Goal: Register for event/course

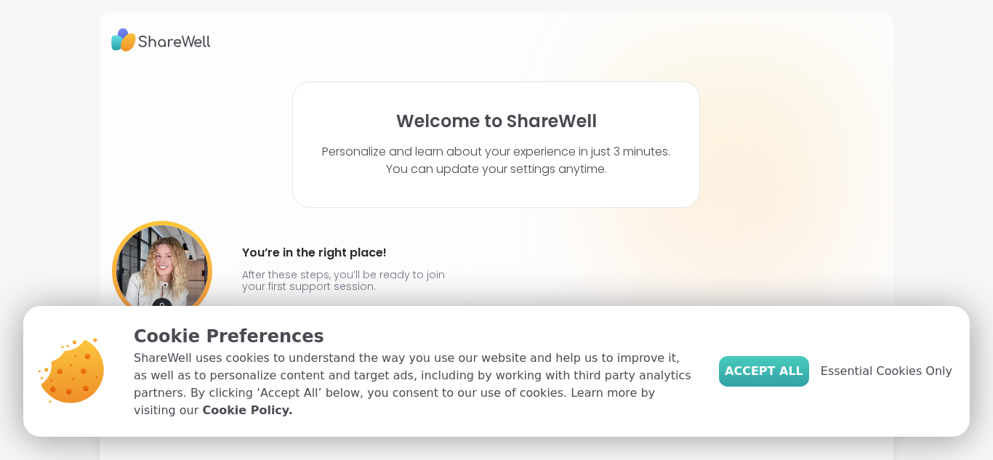
click at [754, 376] on span "Accept All" at bounding box center [764, 371] width 78 height 17
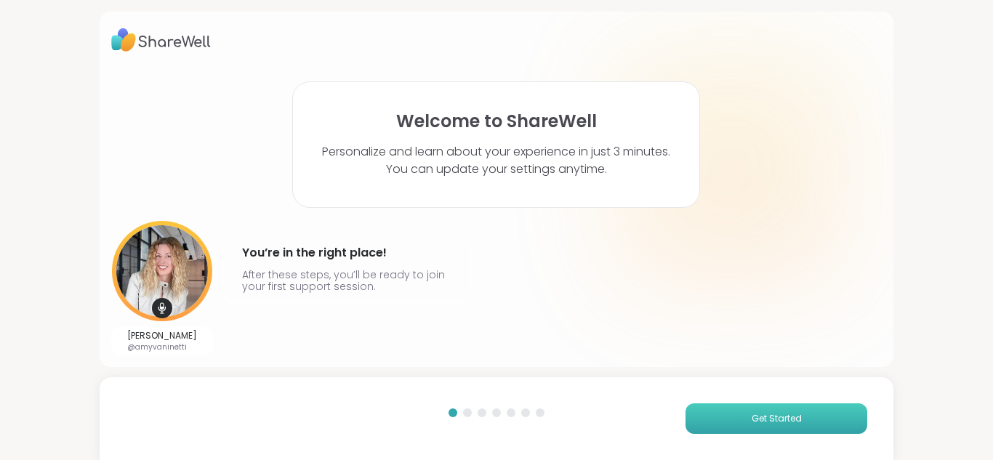
click at [779, 419] on span "Get Started" at bounding box center [776, 418] width 50 height 13
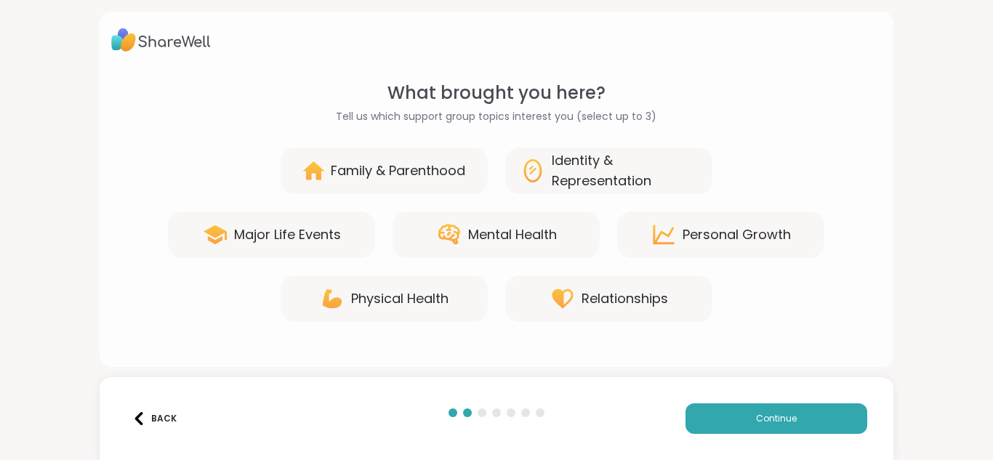
click at [788, 435] on div "Back Continue" at bounding box center [497, 418] width 794 height 83
click at [787, 428] on button "Continue" at bounding box center [776, 418] width 182 height 31
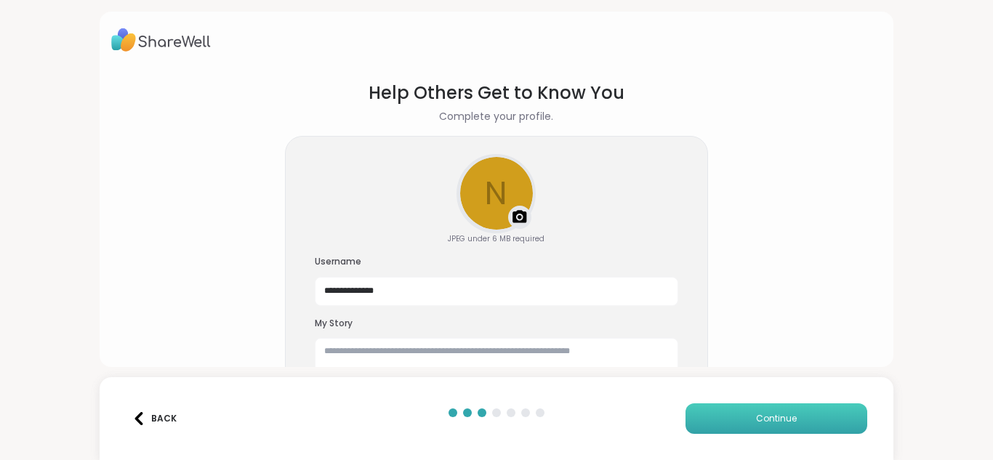
click at [787, 428] on button "Continue" at bounding box center [776, 418] width 182 height 31
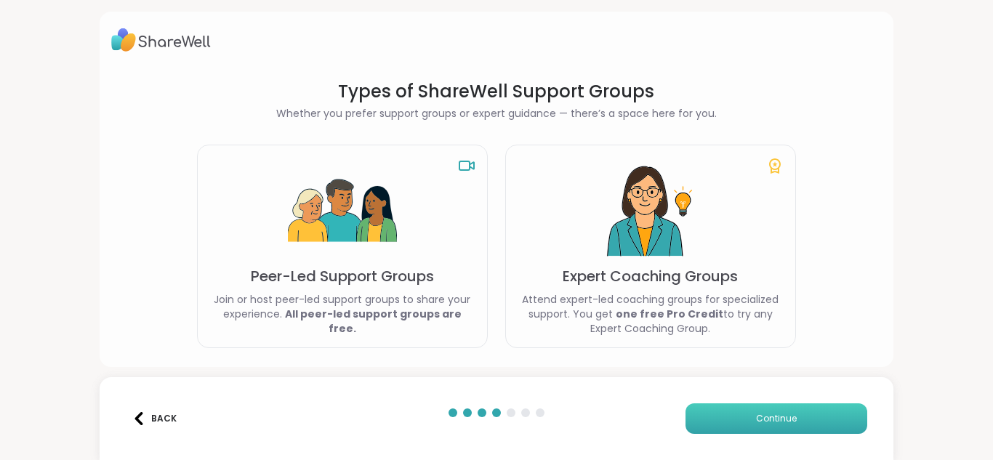
click at [787, 428] on button "Continue" at bounding box center [776, 418] width 182 height 31
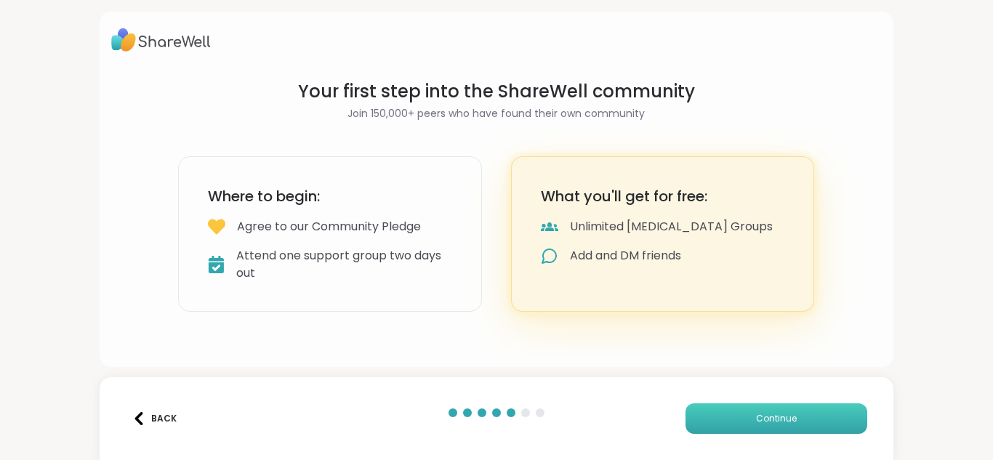
click at [787, 428] on button "Continue" at bounding box center [776, 418] width 182 height 31
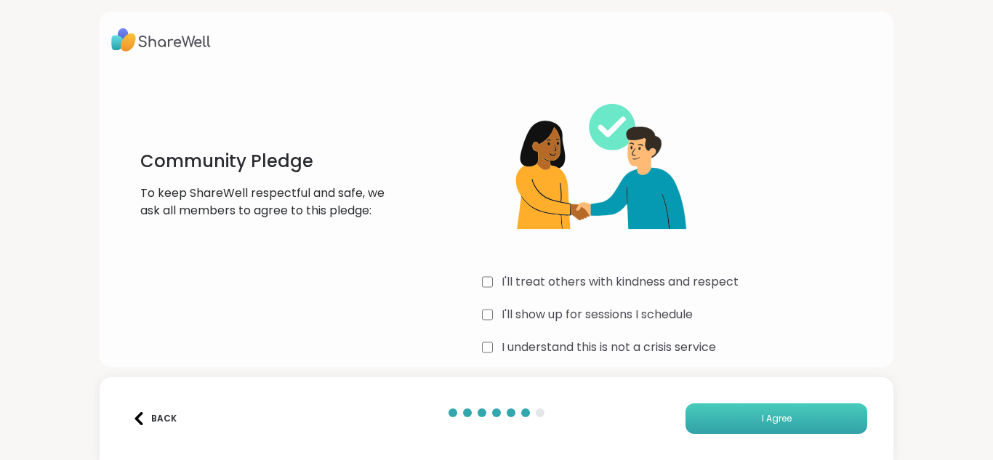
click at [722, 426] on button "I Agree" at bounding box center [776, 418] width 182 height 31
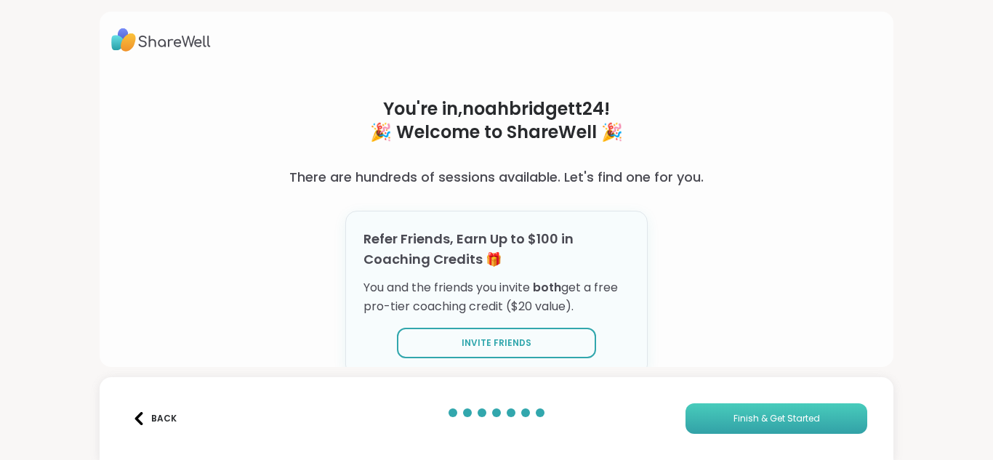
click at [722, 426] on button "Finish & Get Started" at bounding box center [776, 418] width 182 height 31
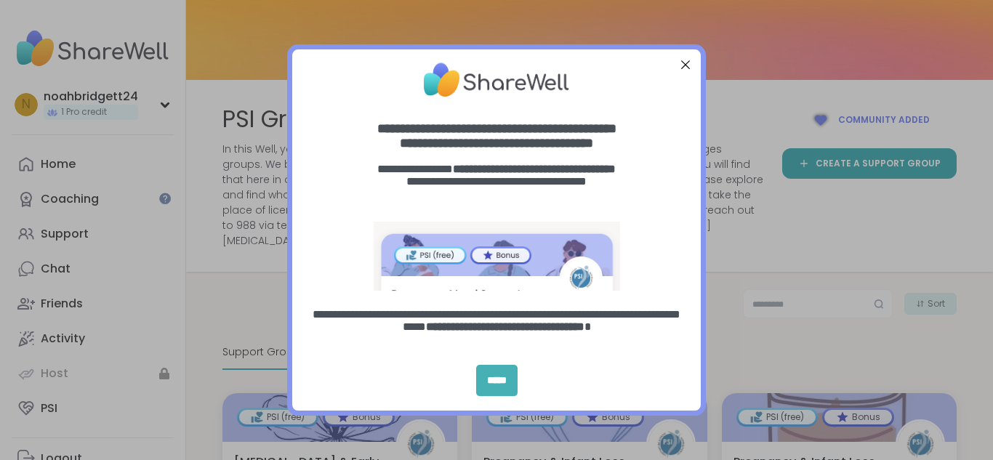
click at [495, 379] on div "*****" at bounding box center [496, 380] width 41 height 31
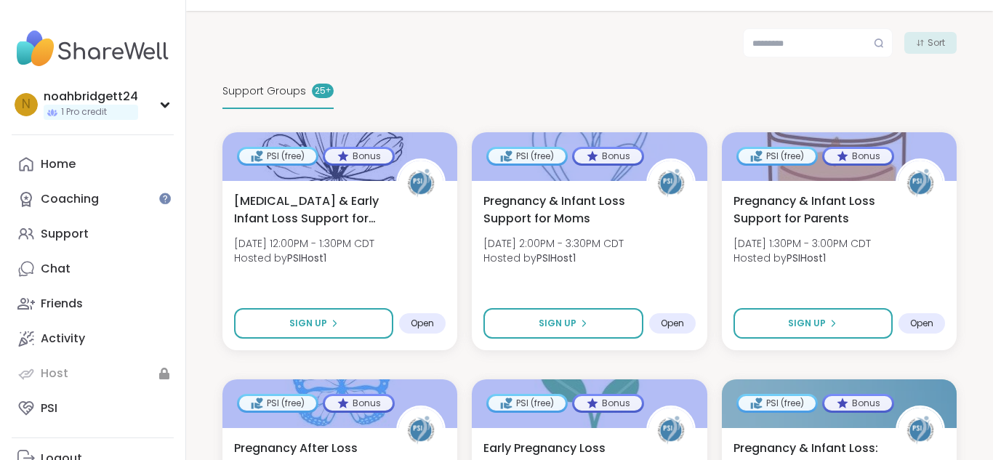
scroll to position [262, 0]
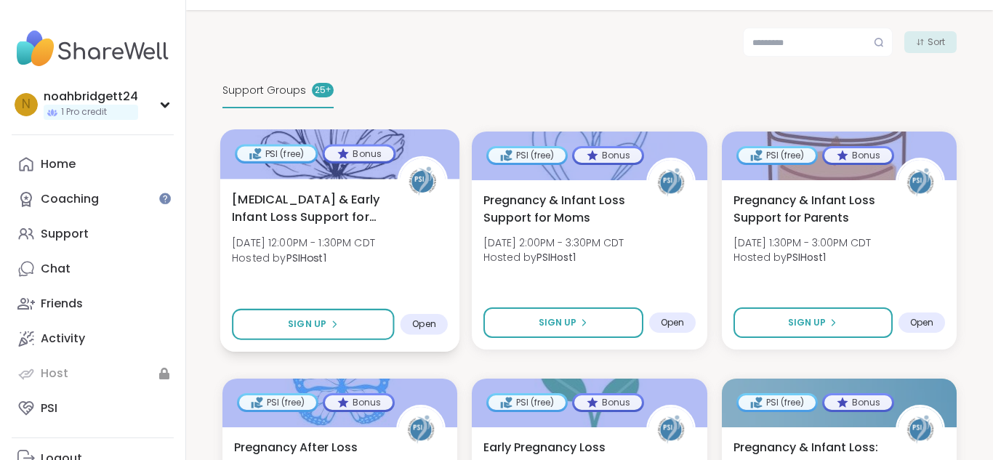
click at [353, 235] on span "[DATE] 12:00PM - 1:30PM CDT" at bounding box center [303, 242] width 143 height 15
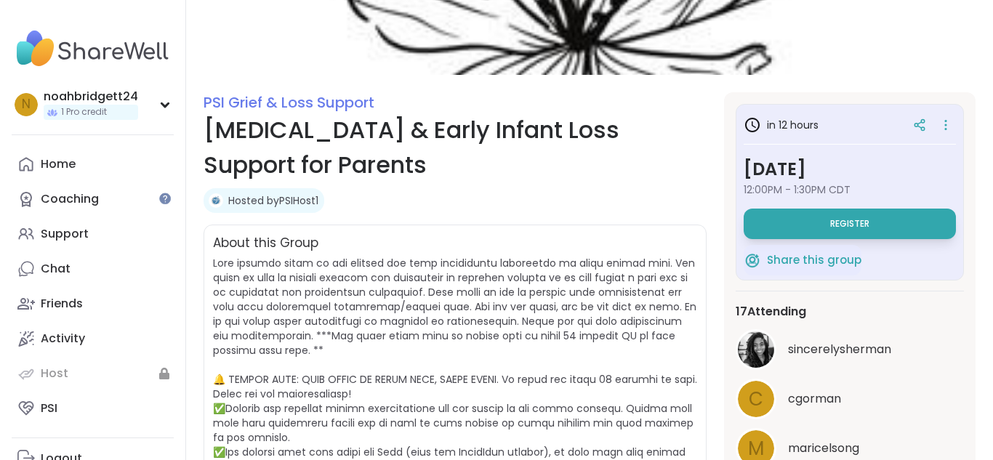
scroll to position [58, 0]
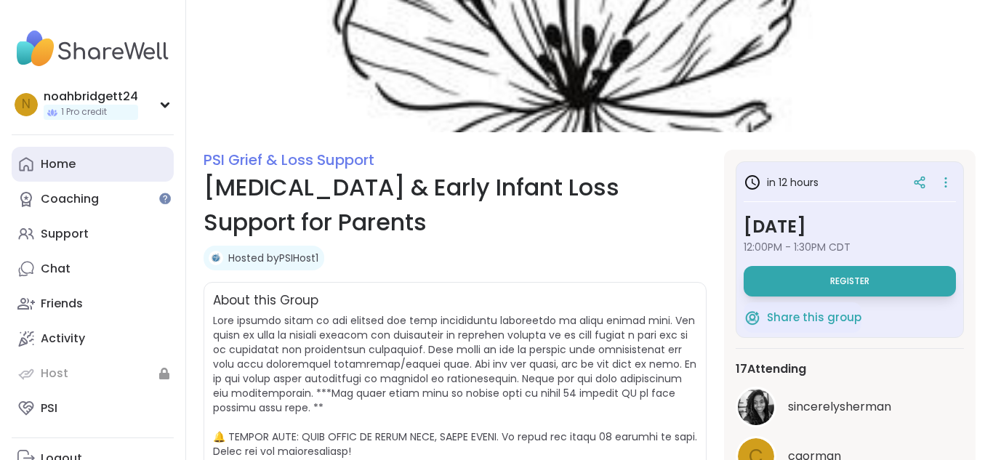
click at [109, 175] on link "Home" at bounding box center [93, 164] width 162 height 35
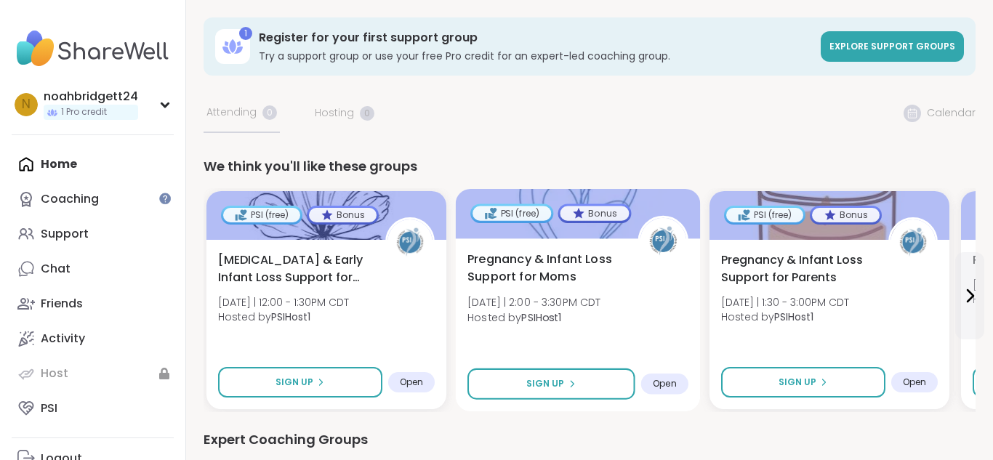
click at [562, 256] on span "Pregnancy & Infant Loss Support for Moms" at bounding box center [544, 269] width 154 height 36
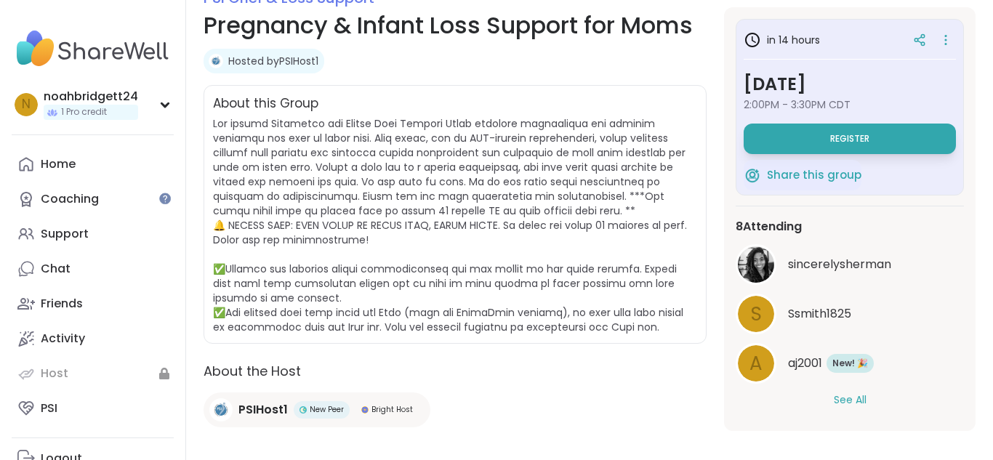
scroll to position [291, 0]
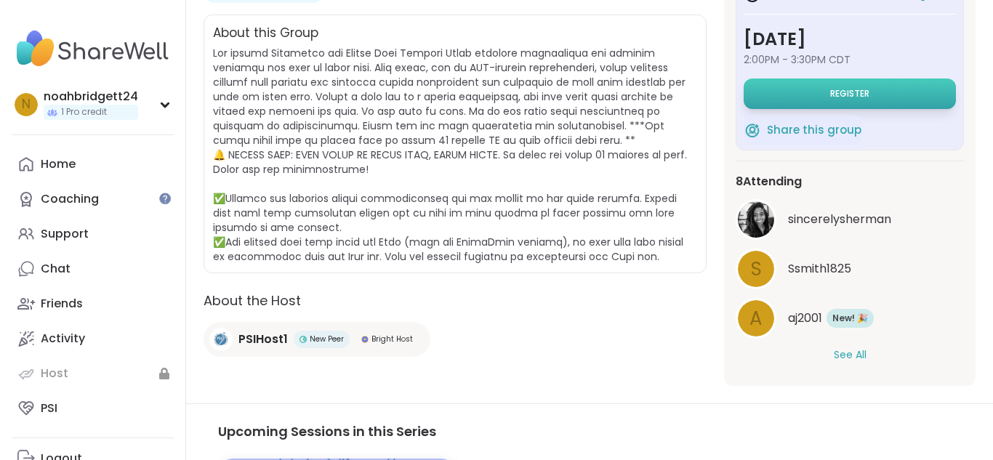
click at [865, 92] on span "Register" at bounding box center [849, 94] width 39 height 12
select select "**"
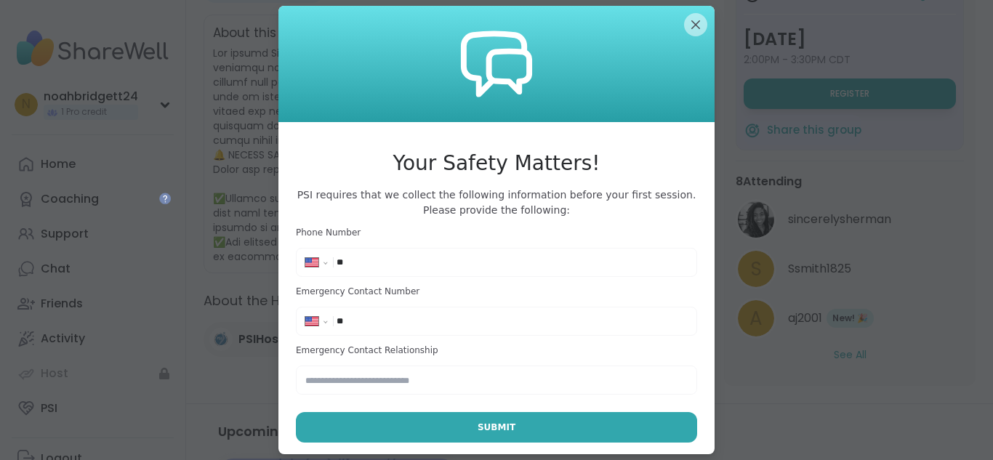
click at [428, 259] on input "**" at bounding box center [511, 262] width 351 height 15
click at [419, 383] on input "text" at bounding box center [496, 380] width 401 height 29
click at [439, 260] on input "**********" at bounding box center [511, 262] width 351 height 15
type input "**********"
click at [428, 320] on input "**" at bounding box center [511, 321] width 351 height 15
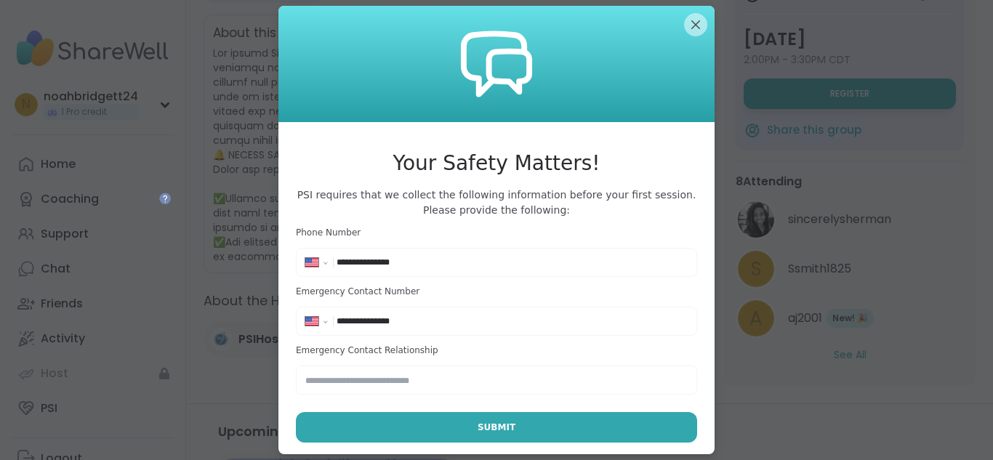
type input "**********"
click at [419, 379] on input "text" at bounding box center [496, 380] width 401 height 29
type input "*"
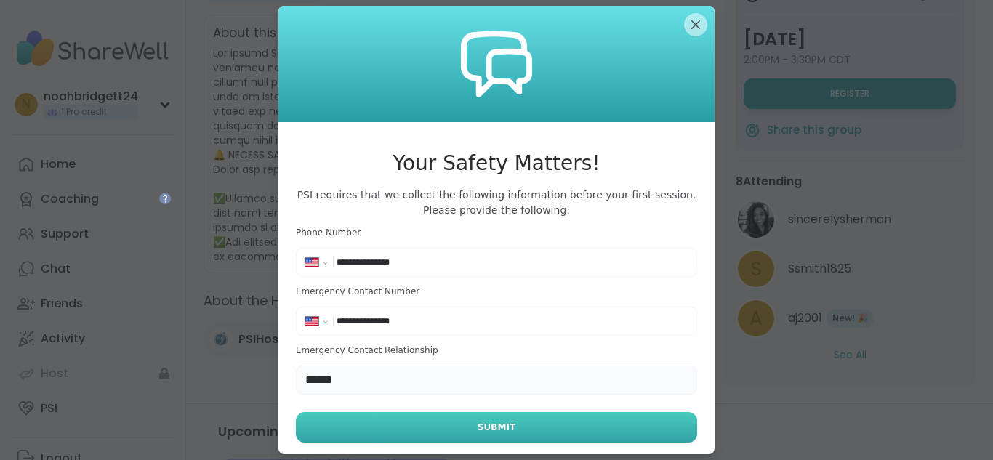
type input "******"
click at [642, 434] on button "Submit" at bounding box center [496, 427] width 401 height 31
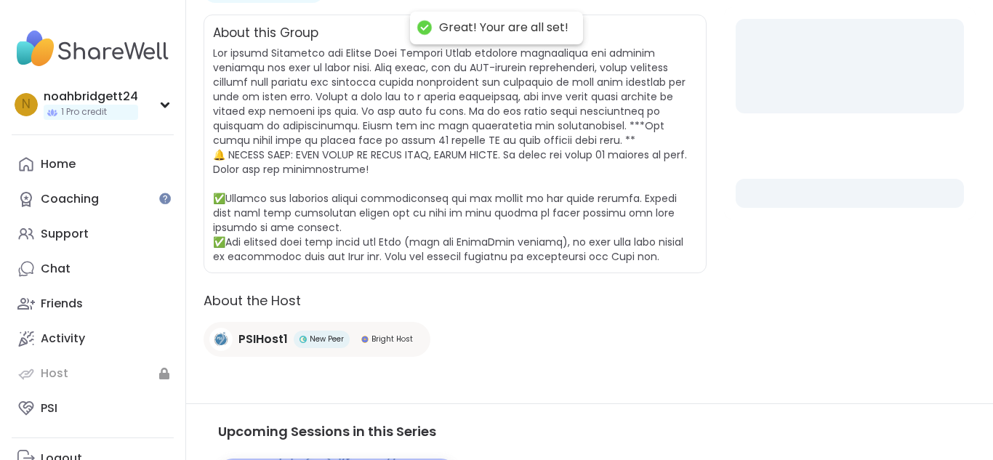
select select "**"
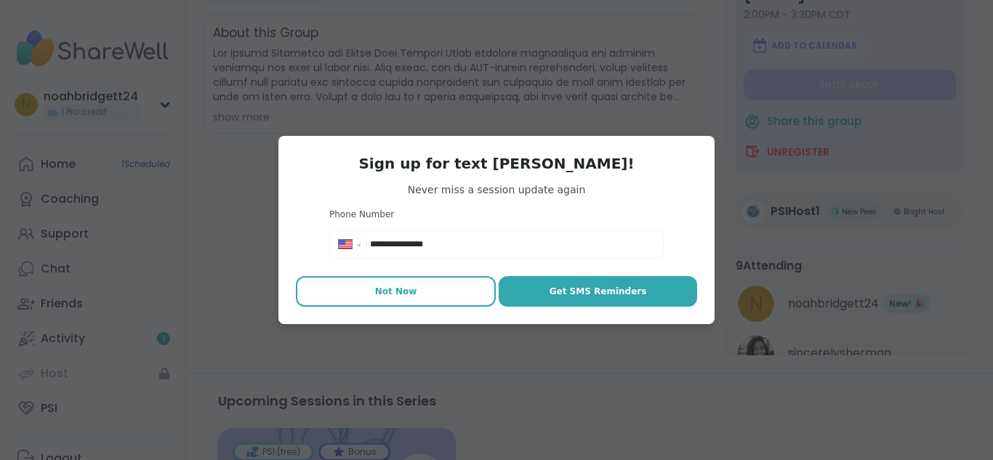
scroll to position [0, 0]
click at [419, 291] on button "Not Now" at bounding box center [396, 291] width 200 height 31
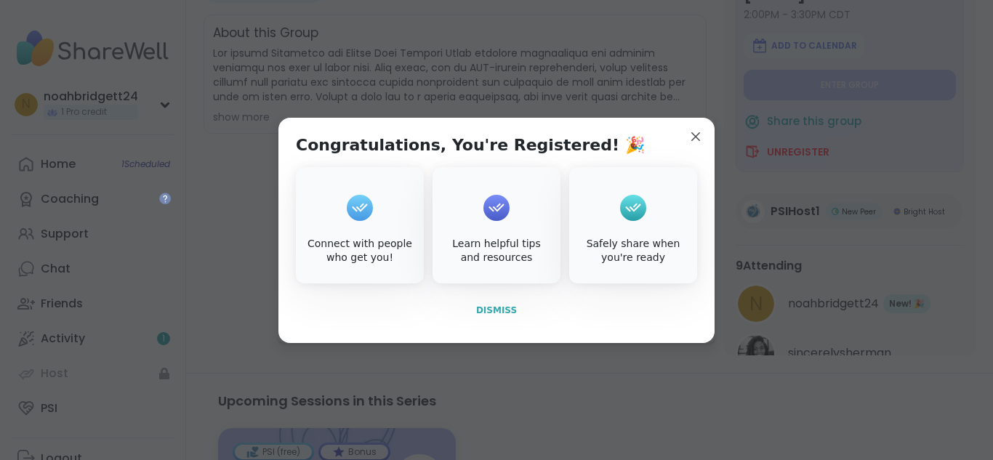
click at [472, 306] on button "Dismiss" at bounding box center [496, 310] width 401 height 31
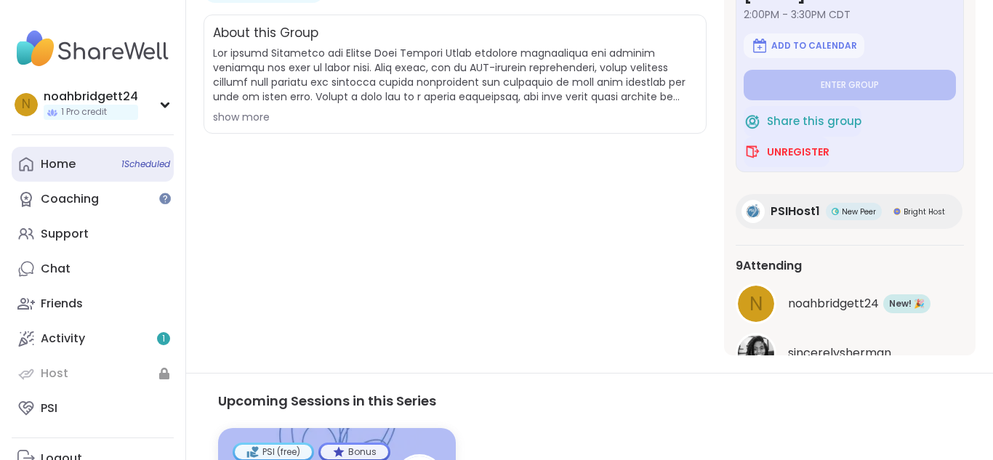
click at [79, 174] on link "Home 1 Scheduled" at bounding box center [93, 164] width 162 height 35
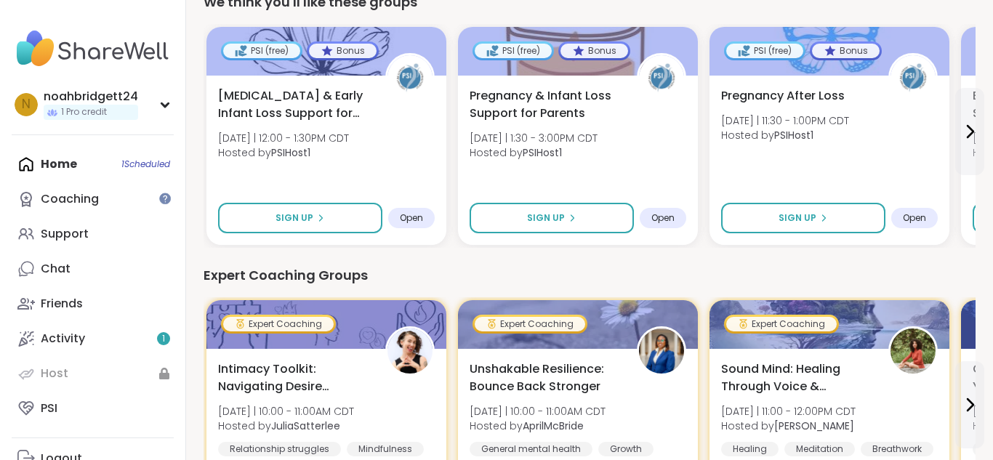
scroll to position [523, 0]
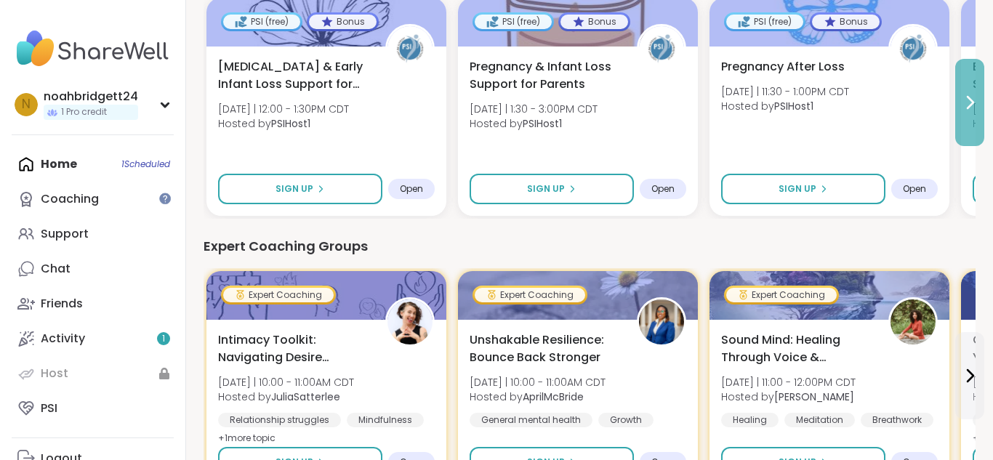
click at [967, 85] on button at bounding box center [969, 102] width 29 height 87
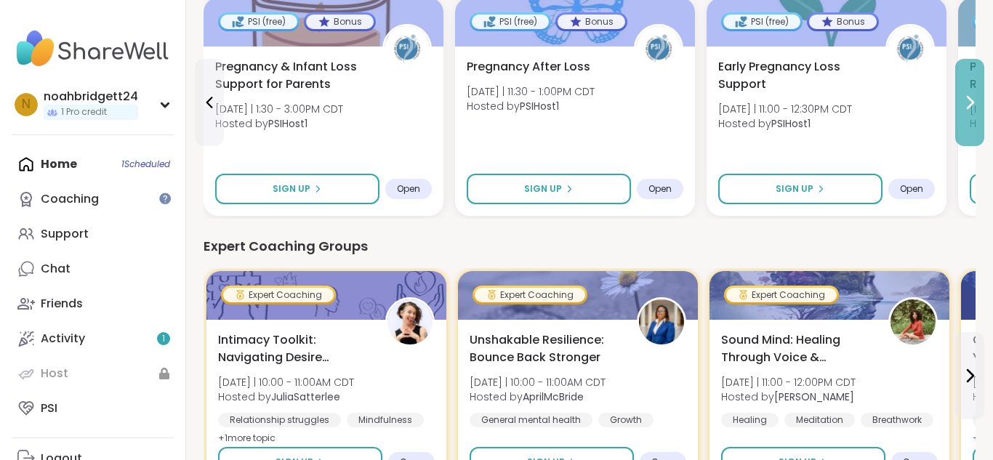
click at [967, 85] on button at bounding box center [969, 102] width 29 height 87
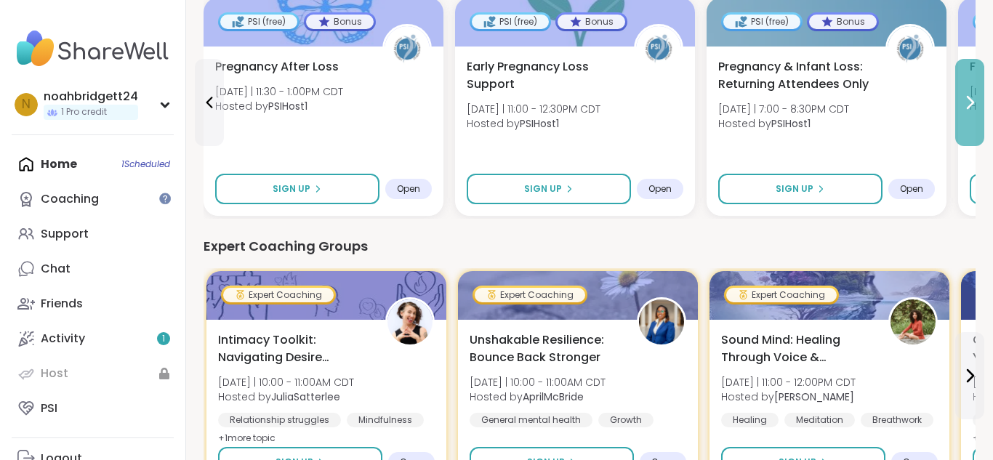
click at [965, 84] on button at bounding box center [969, 102] width 29 height 87
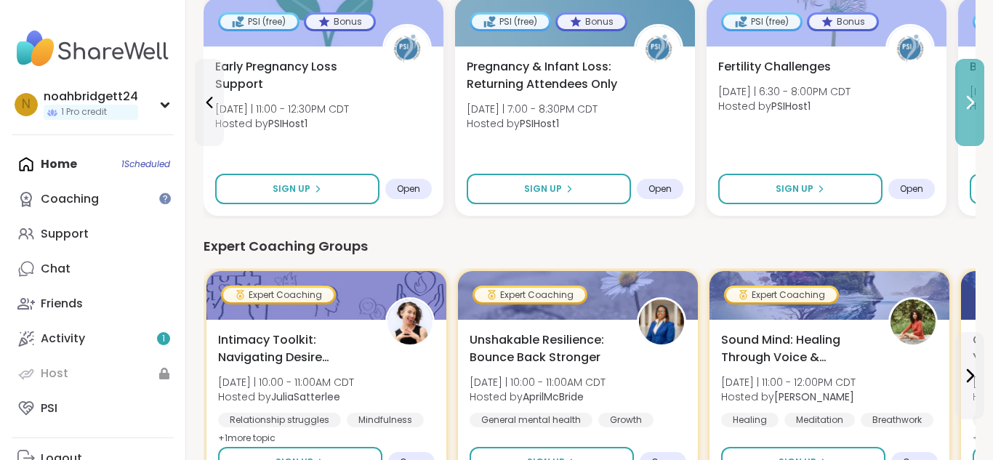
click at [965, 84] on button at bounding box center [969, 102] width 29 height 87
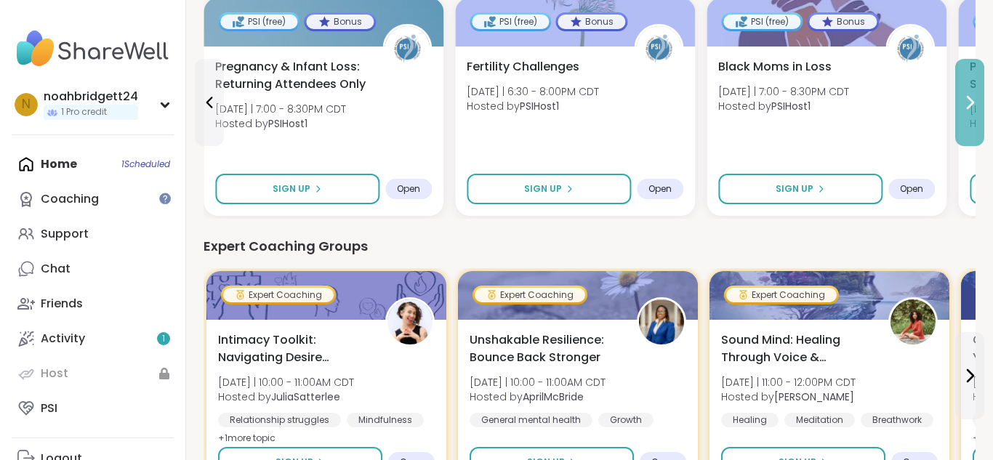
click at [965, 84] on button at bounding box center [969, 102] width 29 height 87
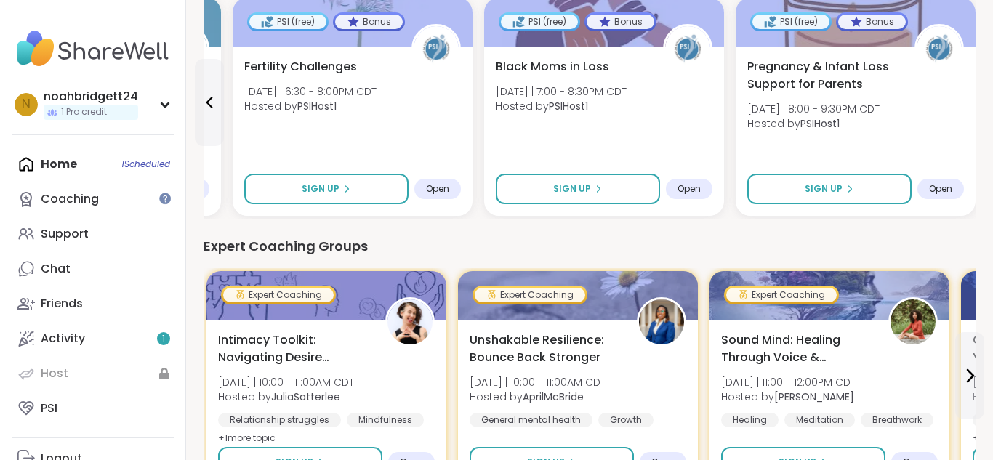
click at [75, 158] on div "Home 1 Scheduled Coaching Support Chat Friends Activity 1 Host PSI" at bounding box center [93, 286] width 162 height 279
click at [81, 161] on div "Home 1 Scheduled Coaching Support Chat Friends Activity 1 Host PSI" at bounding box center [93, 286] width 162 height 279
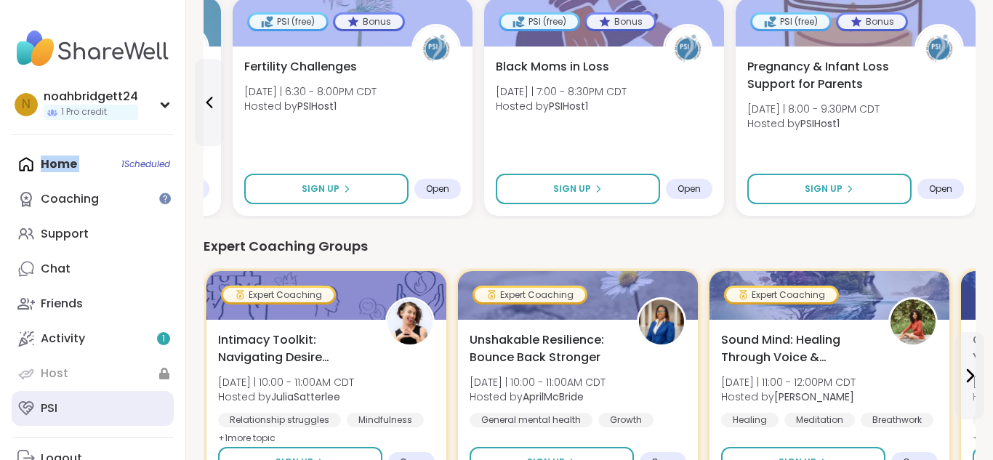
click at [45, 419] on link "PSI" at bounding box center [93, 408] width 162 height 35
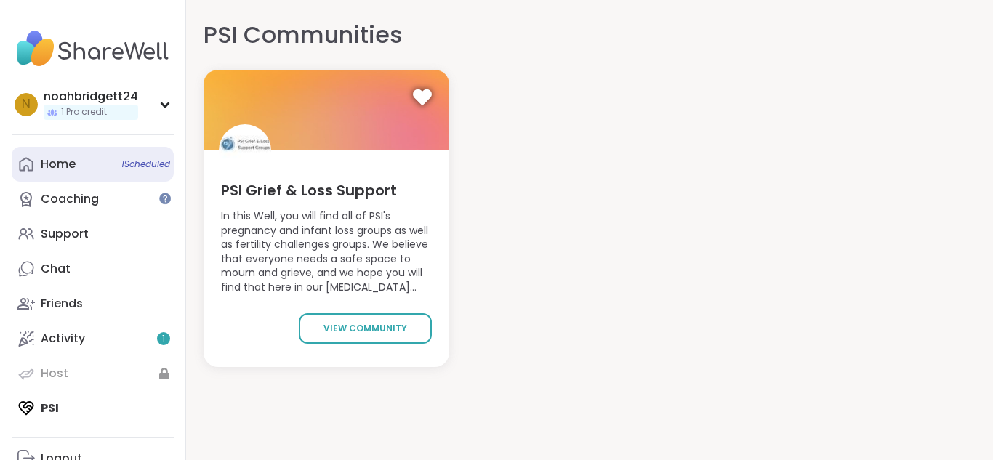
click at [57, 161] on div "Home 1 Scheduled" at bounding box center [58, 164] width 35 height 16
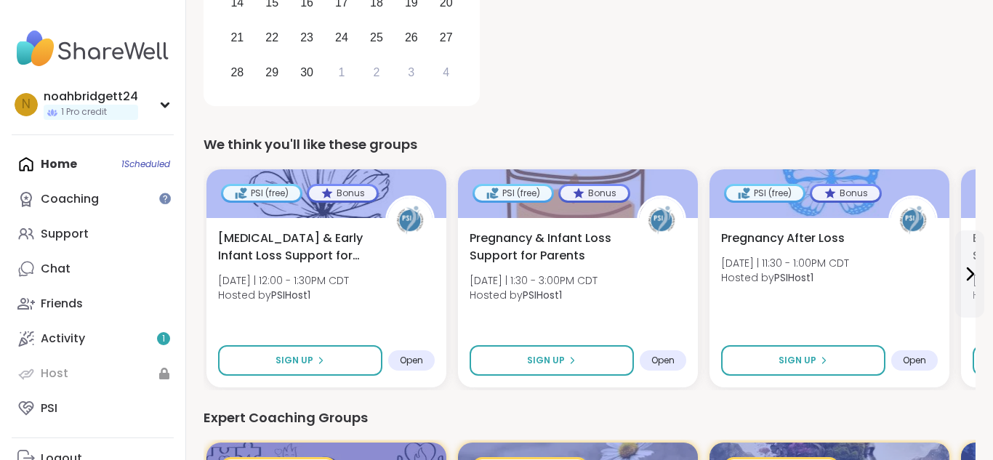
scroll to position [420, 0]
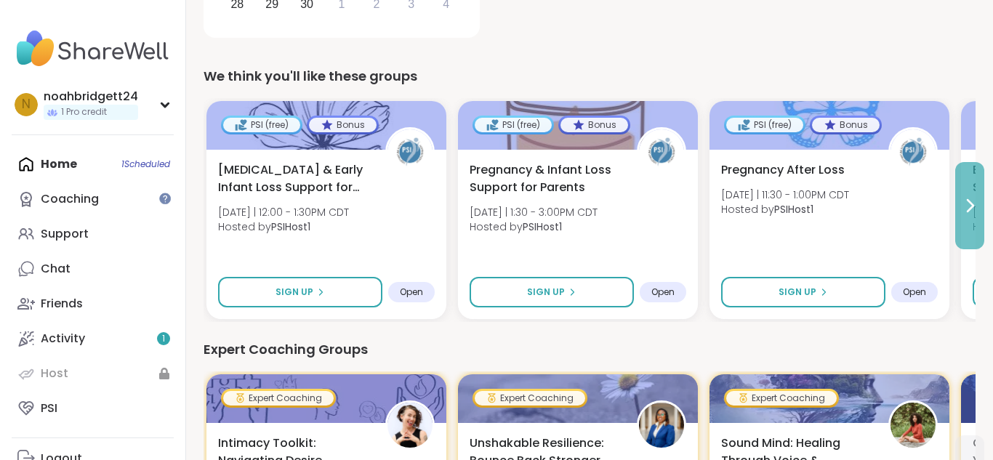
click at [976, 217] on button at bounding box center [969, 205] width 29 height 87
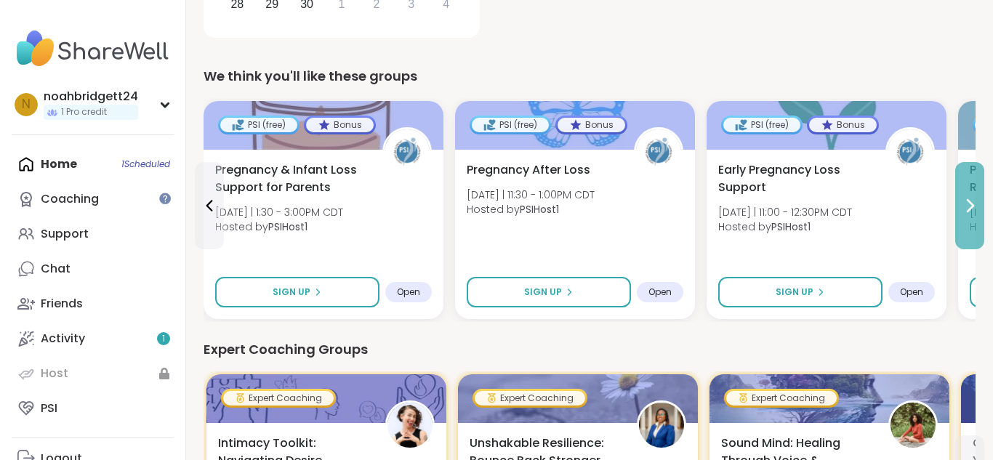
click at [975, 214] on icon at bounding box center [969, 205] width 17 height 17
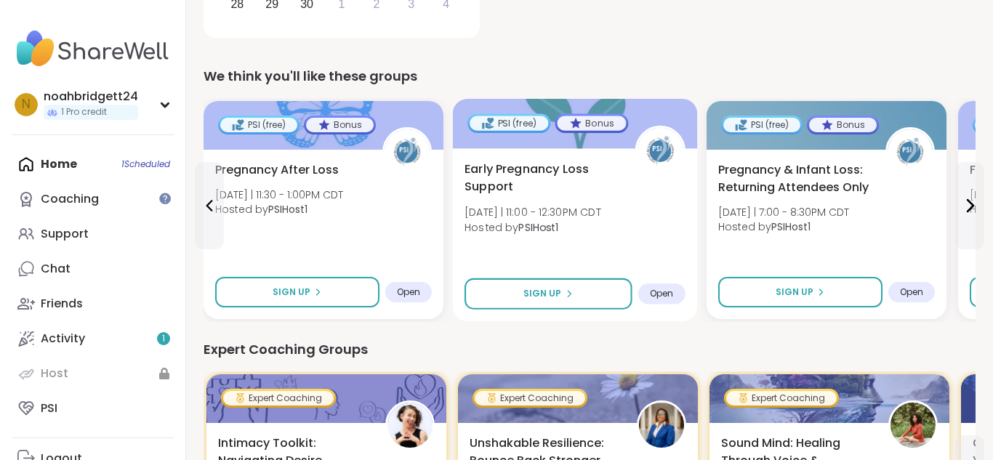
click at [593, 190] on span "Early Pregnancy Loss Support" at bounding box center [541, 179] width 154 height 36
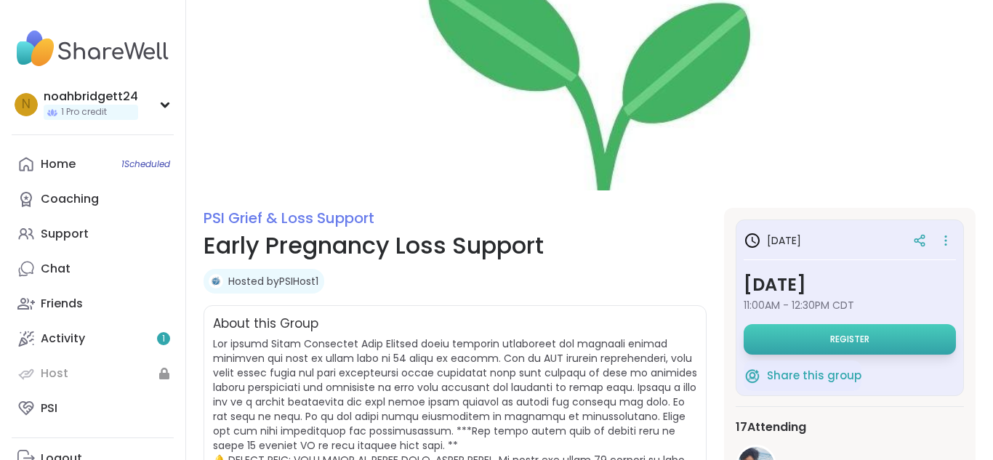
click at [781, 353] on button "Register" at bounding box center [849, 339] width 212 height 31
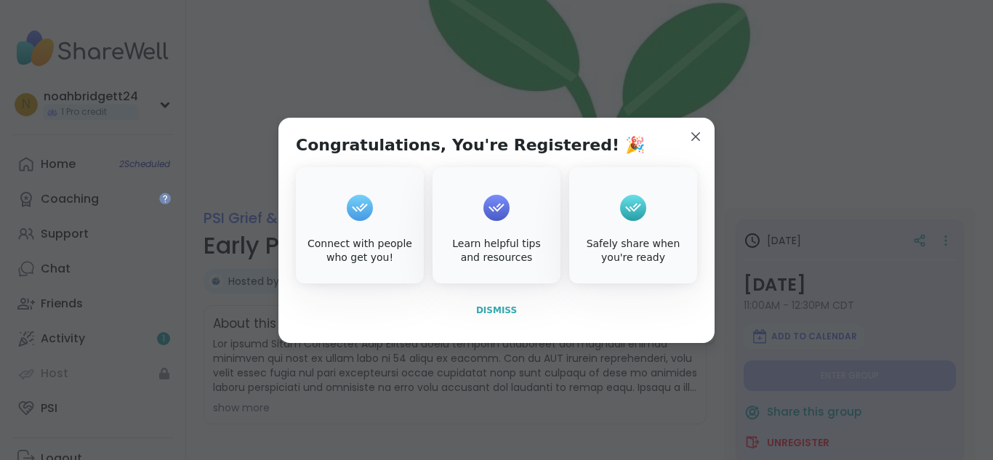
click at [499, 313] on span "Dismiss" at bounding box center [496, 310] width 41 height 10
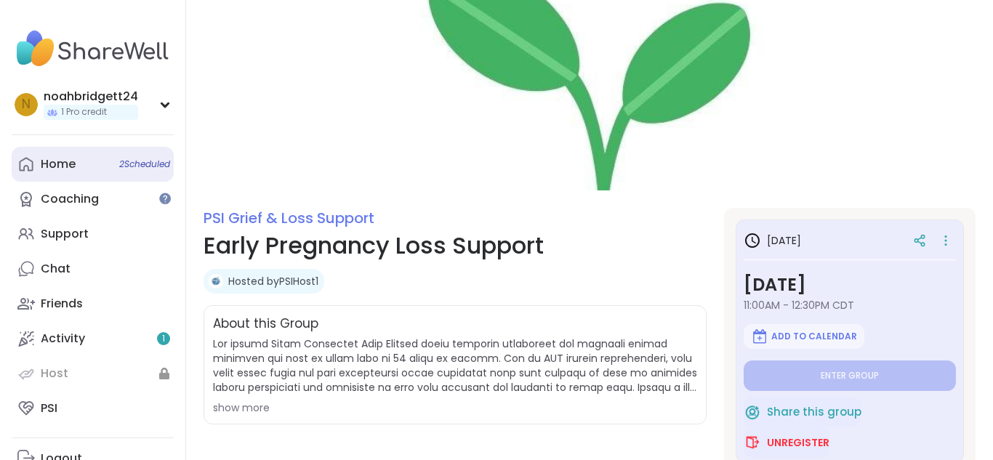
click at [121, 164] on span "2 Scheduled" at bounding box center [144, 164] width 51 height 12
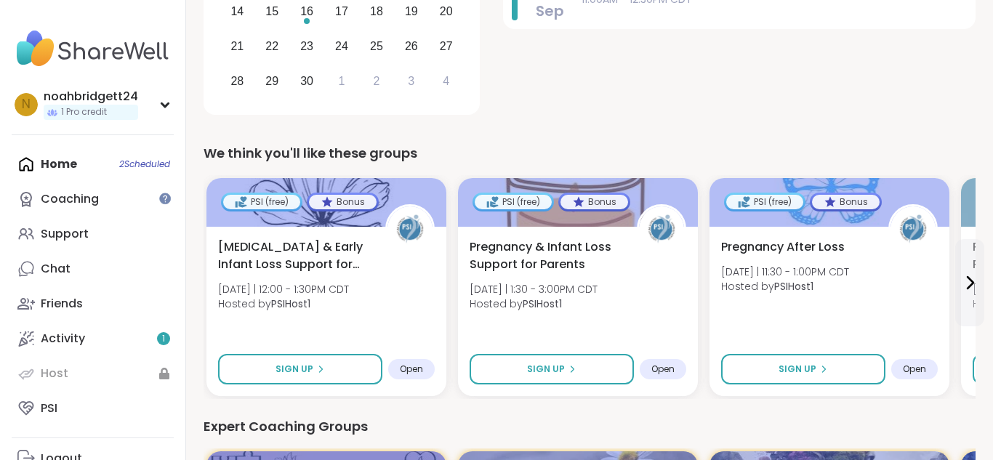
scroll to position [349, 0]
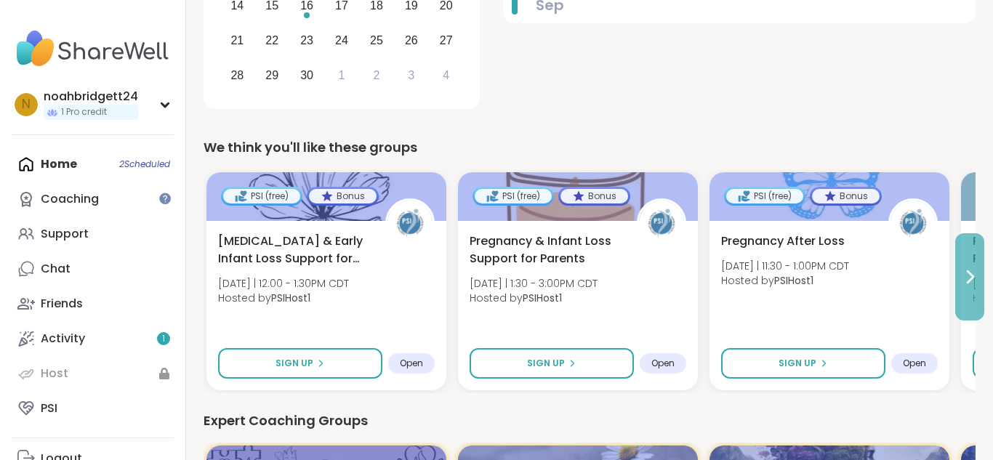
click at [970, 266] on button at bounding box center [969, 276] width 29 height 87
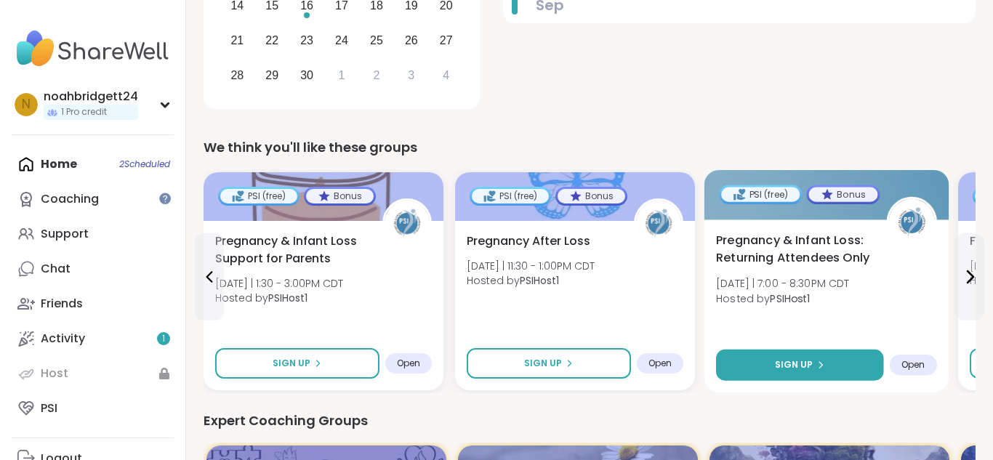
click at [827, 369] on button "Sign Up" at bounding box center [800, 365] width 168 height 31
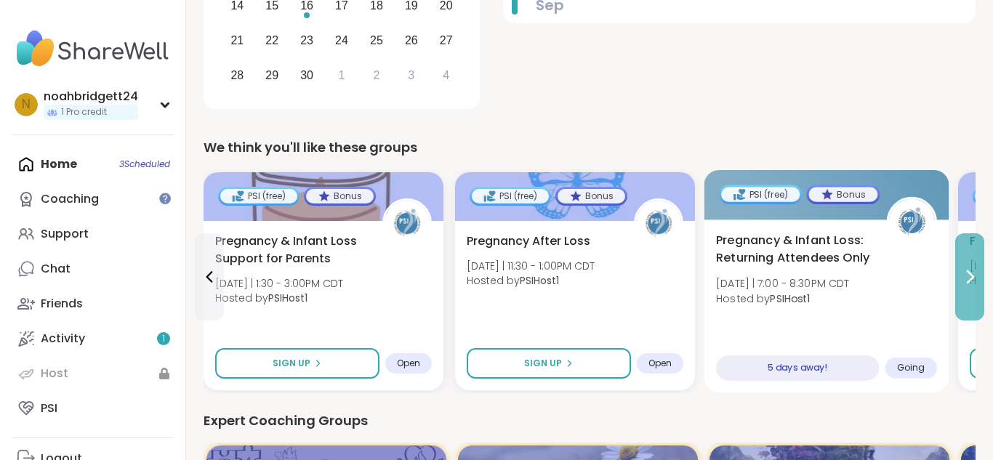
click at [981, 269] on button at bounding box center [969, 276] width 29 height 87
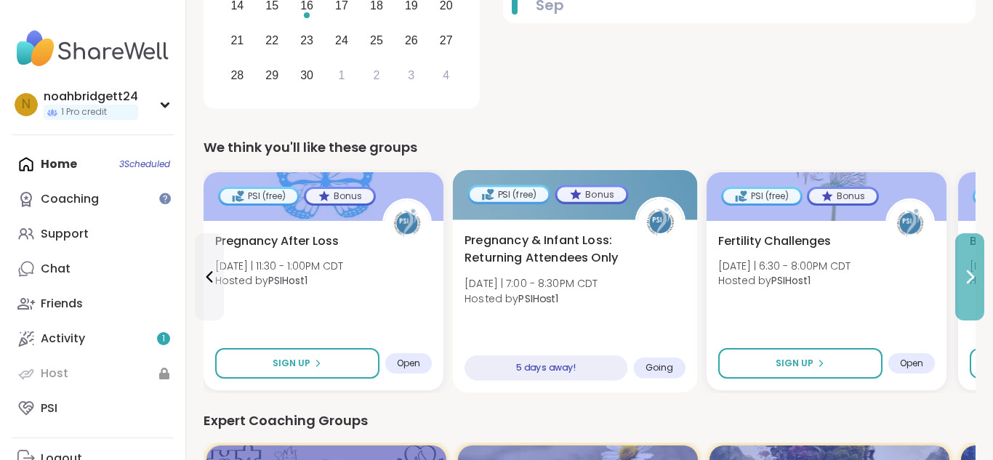
click at [981, 269] on button at bounding box center [969, 276] width 29 height 87
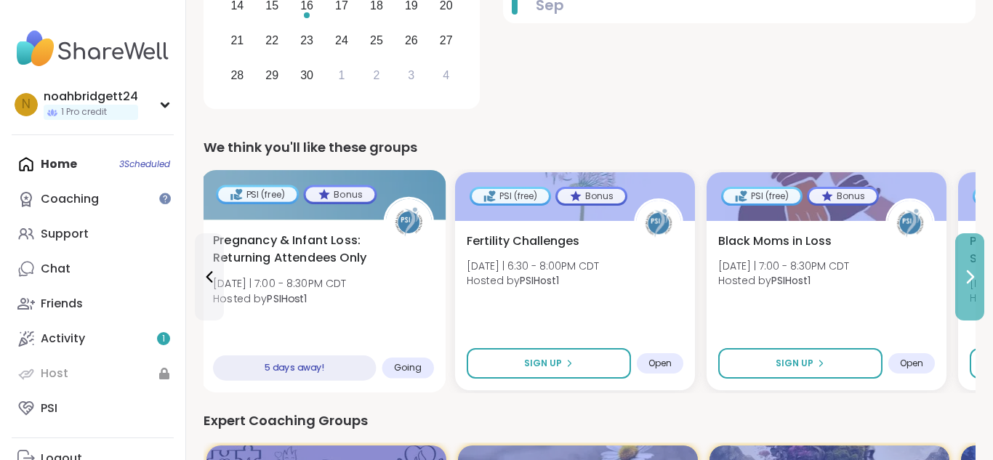
click at [981, 269] on button at bounding box center [969, 276] width 29 height 87
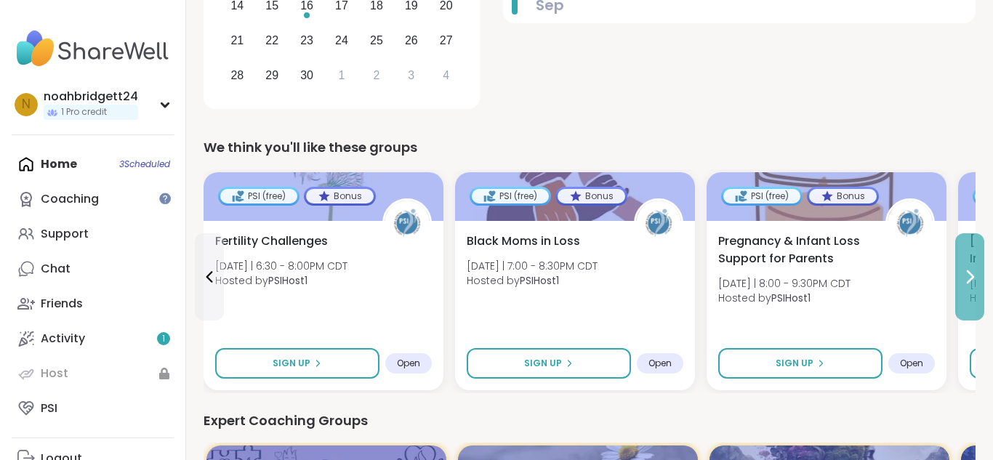
click at [981, 269] on button at bounding box center [969, 276] width 29 height 87
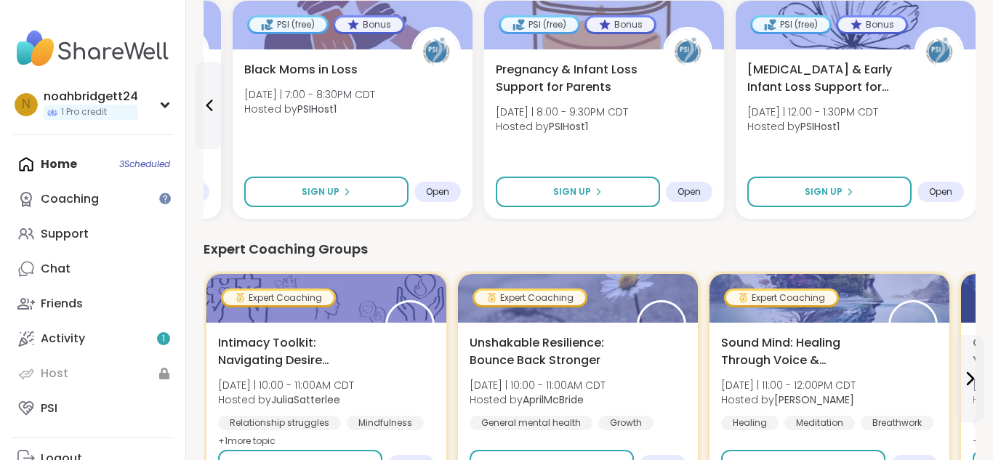
scroll to position [694, 0]
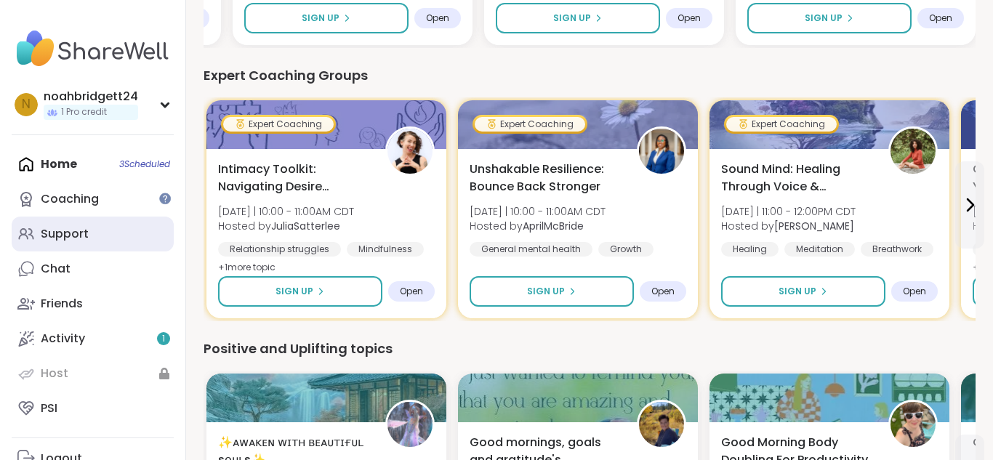
click at [55, 229] on div "Support" at bounding box center [65, 234] width 48 height 16
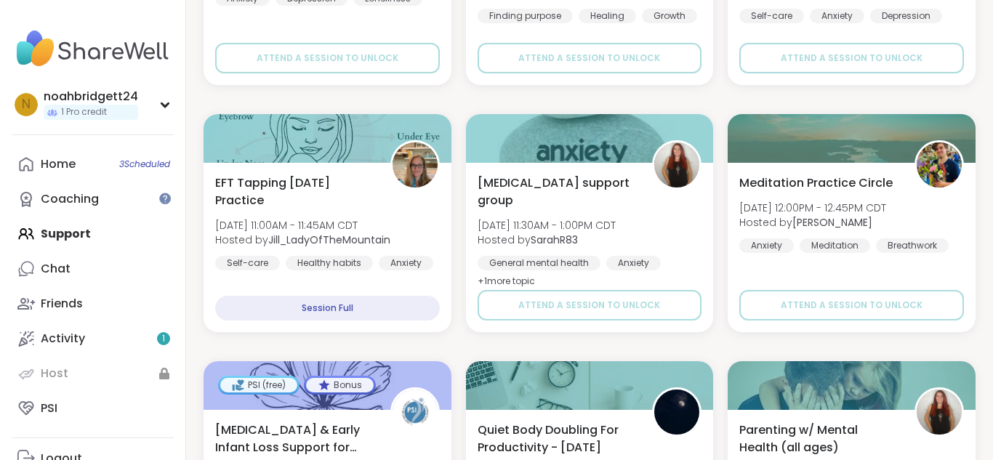
scroll to position [1657, 0]
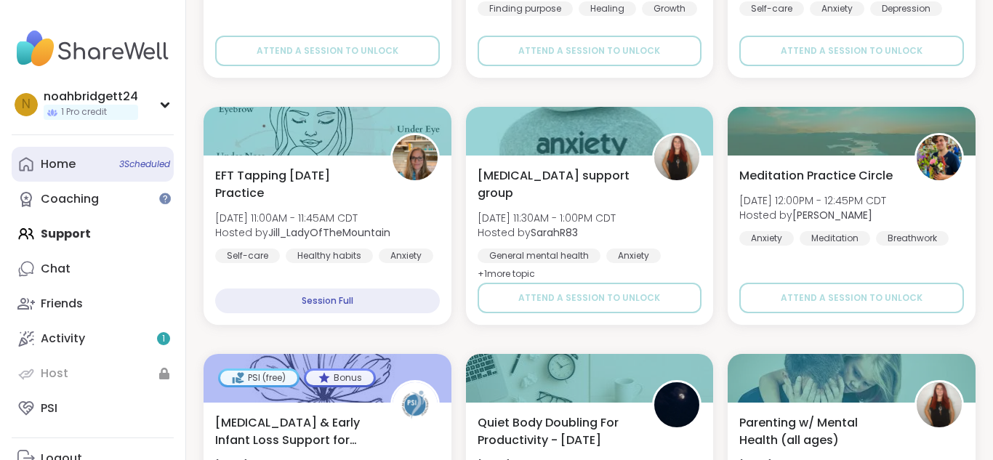
click at [67, 152] on link "Home 3 Scheduled" at bounding box center [93, 164] width 162 height 35
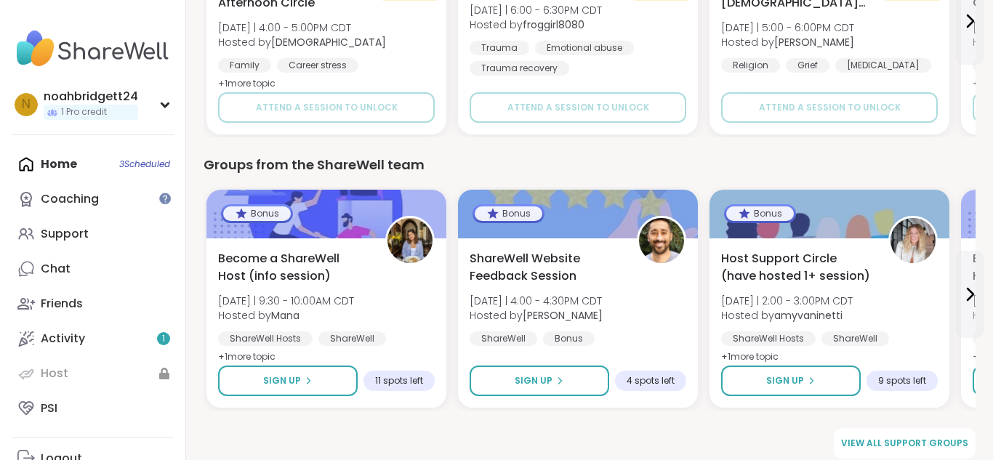
scroll to position [1437, 0]
